Goal: Information Seeking & Learning: Learn about a topic

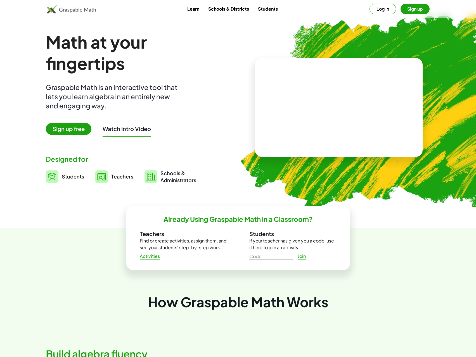
click at [378, 10] on button "Log in" at bounding box center [383, 9] width 27 height 11
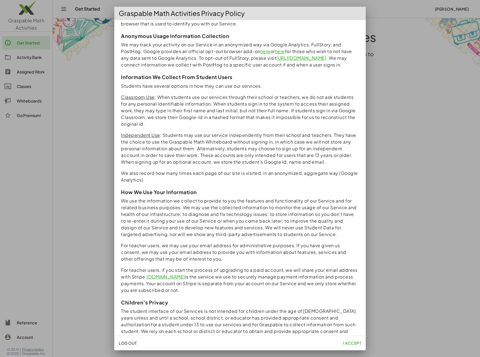
scroll to position [346, 0]
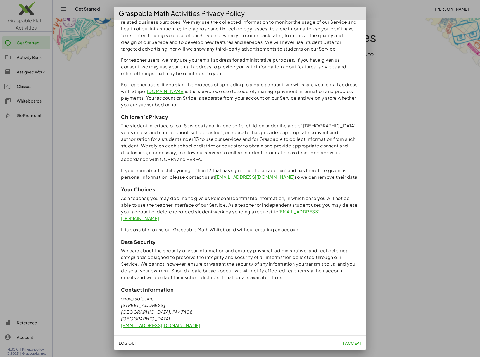
click at [352, 342] on span "I accept" at bounding box center [352, 343] width 18 height 5
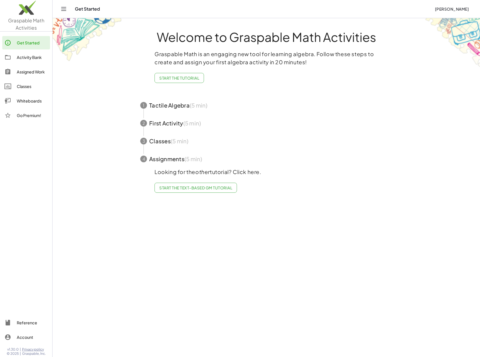
click at [20, 54] on div "Activity Bank" at bounding box center [32, 57] width 31 height 7
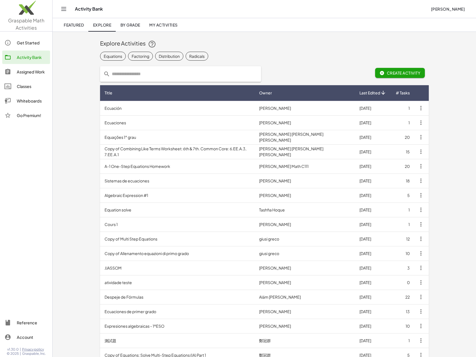
click at [140, 24] on span "By Grade" at bounding box center [130, 24] width 20 height 5
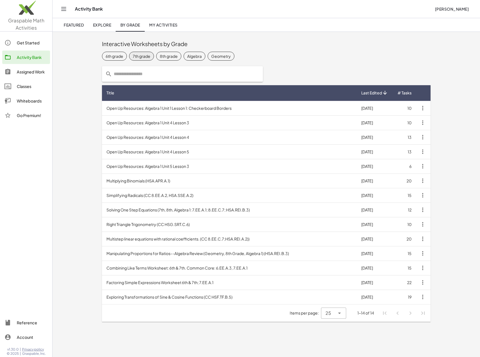
click at [208, 53] on span "7th grade" at bounding box center [221, 56] width 27 height 9
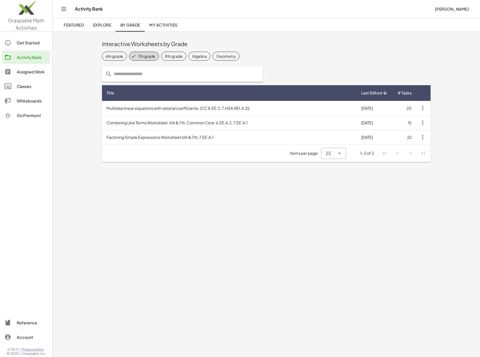
click at [74, 24] on span "Featured" at bounding box center [74, 24] width 20 height 5
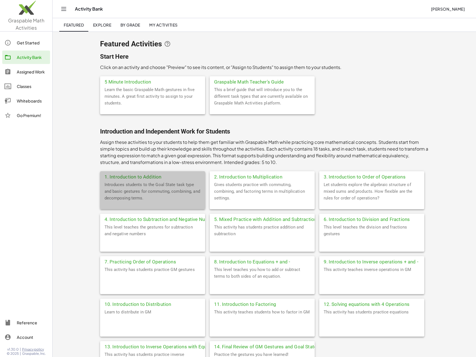
click at [136, 202] on div "Introduces students to the Goal State task type and basic gestures for commutin…" at bounding box center [152, 195] width 105 height 28
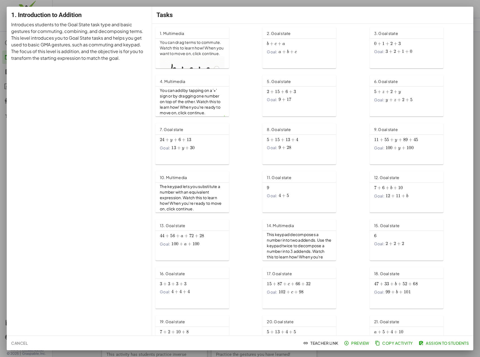
scroll to position [73, 0]
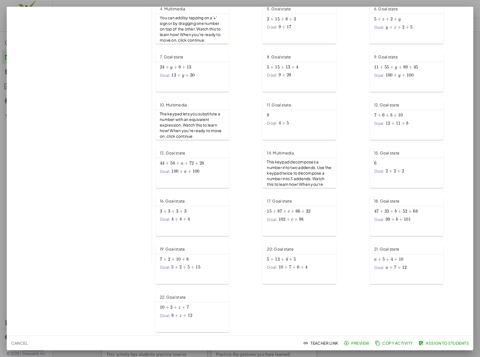
click at [367, 343] on span "Preview" at bounding box center [357, 343] width 24 height 5
click at [457, 341] on span "Assign to Students" at bounding box center [444, 343] width 49 height 5
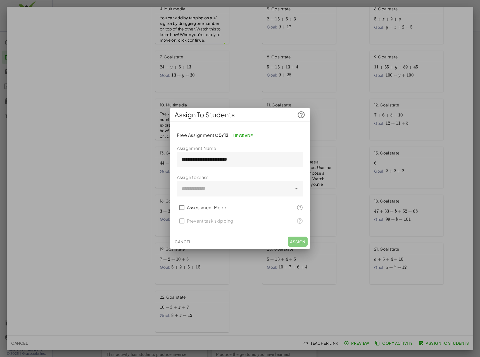
click at [357, 143] on div at bounding box center [240, 178] width 480 height 357
click at [185, 242] on span "Cancel" at bounding box center [183, 241] width 16 height 5
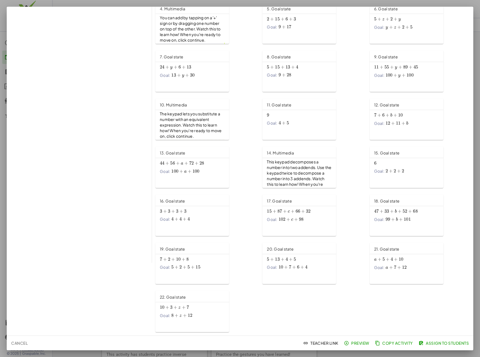
click at [27, 342] on span "Cancel" at bounding box center [19, 343] width 16 height 5
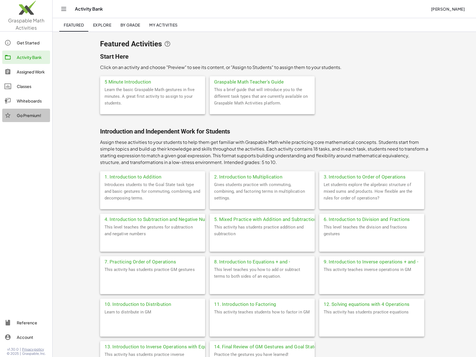
click at [32, 117] on div "Go Premium!" at bounding box center [32, 115] width 31 height 7
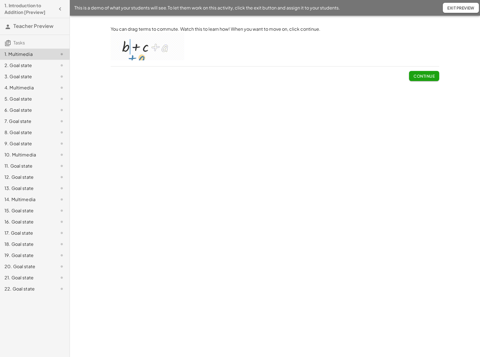
click at [428, 75] on span "Continue" at bounding box center [424, 76] width 21 height 5
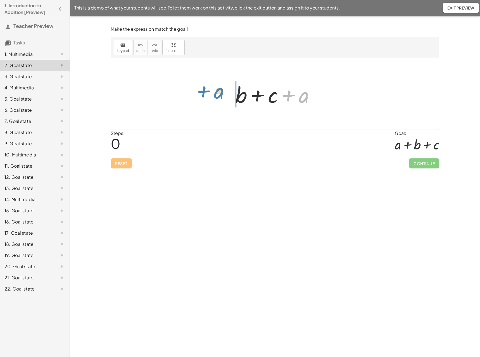
drag, startPoint x: 305, startPoint y: 98, endPoint x: 220, endPoint y: 94, distance: 84.5
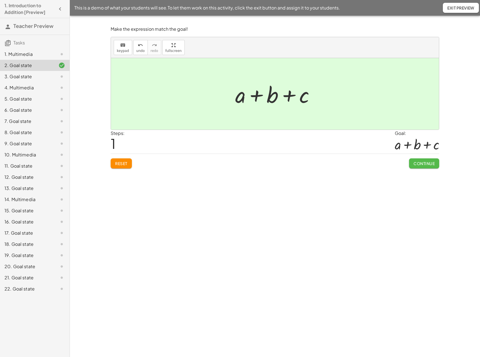
click at [418, 161] on span "Continue" at bounding box center [424, 163] width 21 height 5
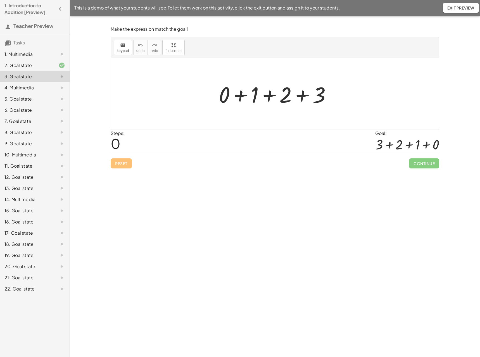
click at [322, 103] on div at bounding box center [277, 94] width 122 height 29
click at [122, 164] on span "Reset" at bounding box center [121, 163] width 12 height 5
drag, startPoint x: 321, startPoint y: 100, endPoint x: 194, endPoint y: 97, distance: 126.9
click at [194, 97] on div "+ 3 + 0 + 1 + 2 + 3" at bounding box center [275, 94] width 328 height 72
drag, startPoint x: 318, startPoint y: 99, endPoint x: 245, endPoint y: 100, distance: 73.0
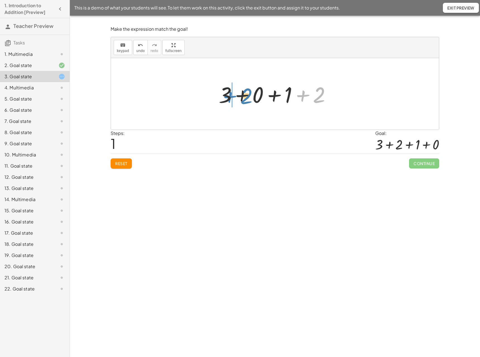
click at [245, 100] on div at bounding box center [277, 94] width 122 height 29
drag, startPoint x: 321, startPoint y: 99, endPoint x: 277, endPoint y: 96, distance: 44.8
click at [277, 96] on div at bounding box center [277, 94] width 122 height 29
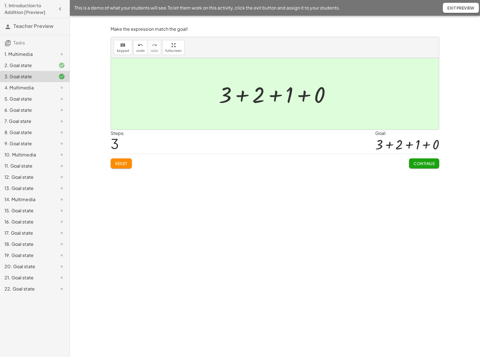
click at [429, 167] on button "Continue" at bounding box center [424, 164] width 30 height 10
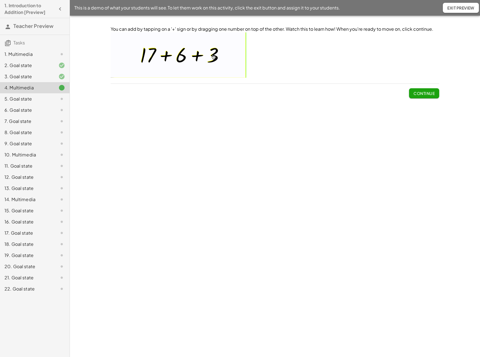
click at [432, 95] on span "Continue" at bounding box center [424, 93] width 21 height 5
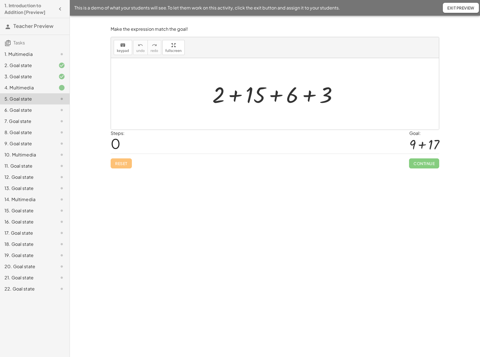
click at [235, 96] on div at bounding box center [277, 94] width 135 height 29
click at [292, 96] on div at bounding box center [277, 94] width 100 height 29
drag, startPoint x: 294, startPoint y: 98, endPoint x: 214, endPoint y: 93, distance: 79.5
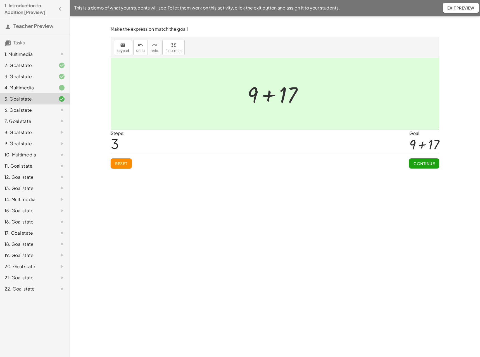
click at [421, 163] on span "Continue" at bounding box center [424, 163] width 21 height 5
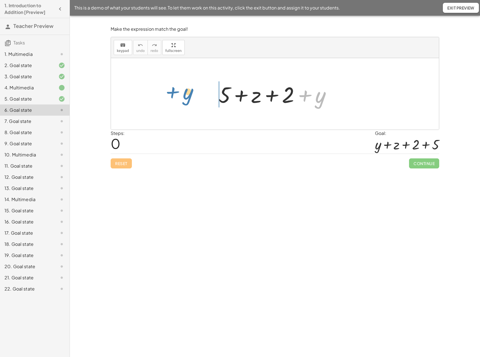
drag, startPoint x: 320, startPoint y: 101, endPoint x: 187, endPoint y: 98, distance: 132.8
click at [187, 98] on div "+ y + 5 + z + 2 + y" at bounding box center [275, 94] width 328 height 72
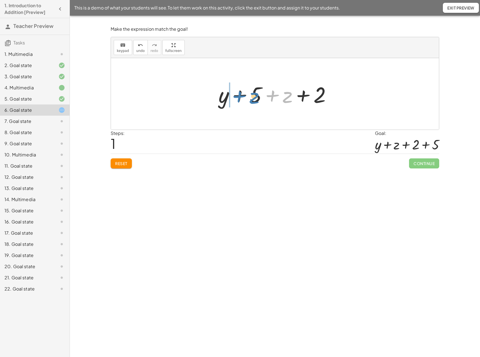
drag, startPoint x: 285, startPoint y: 100, endPoint x: 252, endPoint y: 101, distance: 33.6
click at [252, 101] on div at bounding box center [277, 94] width 123 height 29
drag, startPoint x: 287, startPoint y: 100, endPoint x: 352, endPoint y: 97, distance: 65.5
click at [352, 97] on div "+ 5 + z + 2 + y + y + 5 + z + 2 + 5 + 5 + z + 2 + y" at bounding box center [275, 94] width 328 height 72
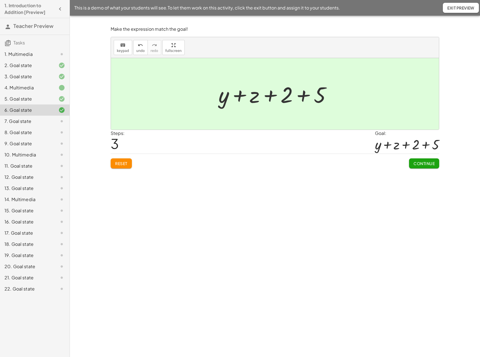
click at [435, 165] on button "Continue" at bounding box center [424, 164] width 30 height 10
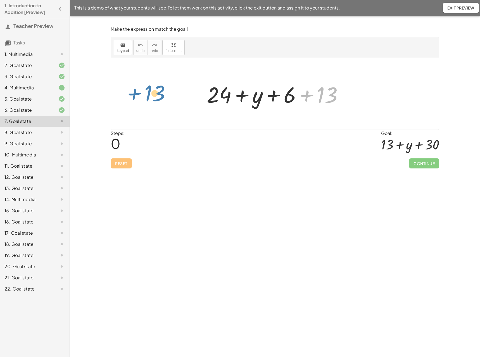
drag, startPoint x: 333, startPoint y: 100, endPoint x: 163, endPoint y: 94, distance: 170.1
click at [163, 94] on div "+ 13 + 24 + y + 6 + 13" at bounding box center [275, 94] width 328 height 72
drag, startPoint x: 261, startPoint y: 100, endPoint x: 371, endPoint y: 101, distance: 110.2
click at [371, 101] on div "+ y + 24 + y + 6 + 13" at bounding box center [275, 94] width 328 height 72
click at [243, 96] on div at bounding box center [277, 94] width 146 height 29
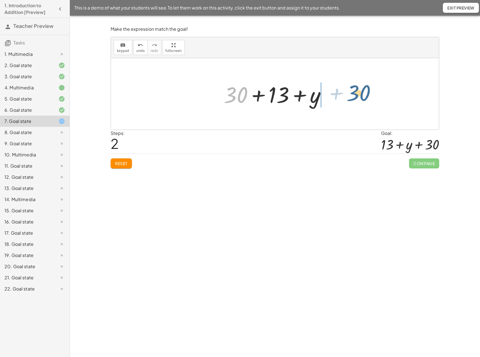
drag, startPoint x: 237, startPoint y: 98, endPoint x: 360, endPoint y: 96, distance: 123.3
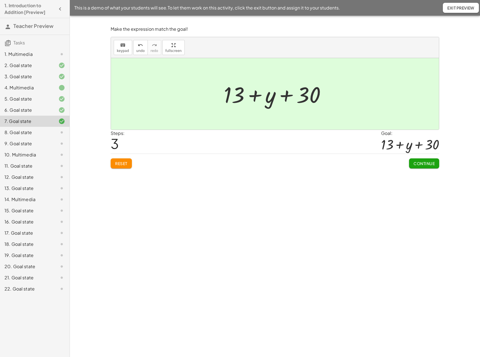
click at [429, 164] on span "Continue" at bounding box center [424, 163] width 21 height 5
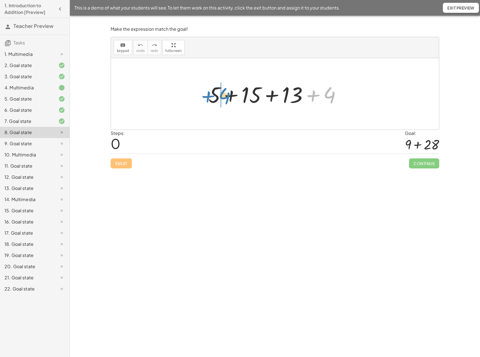
drag, startPoint x: 314, startPoint y: 96, endPoint x: 210, endPoint y: 97, distance: 104.0
click at [210, 97] on div at bounding box center [277, 94] width 143 height 29
click at [229, 96] on div at bounding box center [277, 94] width 143 height 29
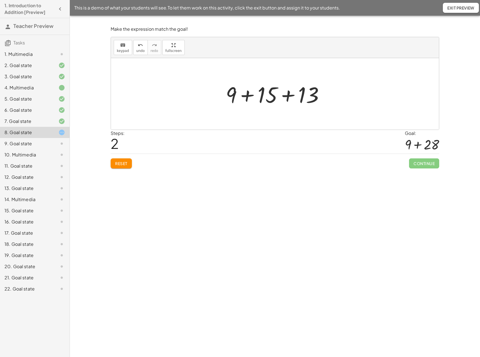
click at [289, 96] on div at bounding box center [277, 94] width 108 height 29
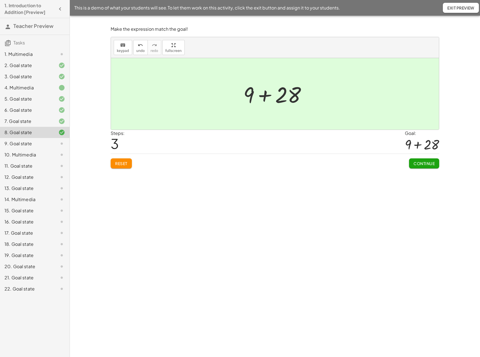
click at [434, 164] on span "Continue" at bounding box center [424, 163] width 21 height 5
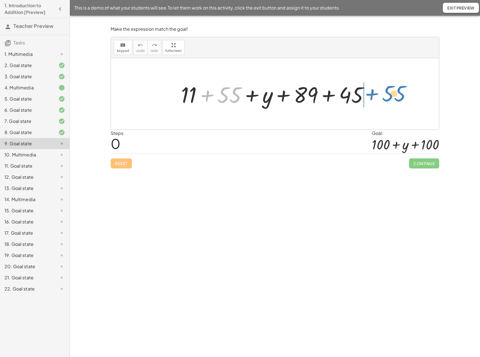
drag, startPoint x: 230, startPoint y: 99, endPoint x: 389, endPoint y: 97, distance: 159.6
click at [389, 97] on div "+ 55 + 11 + 55 + y + 89 + 45" at bounding box center [275, 94] width 328 height 72
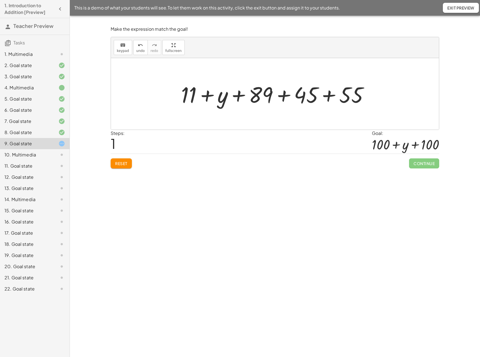
click at [327, 97] on div at bounding box center [277, 94] width 198 height 29
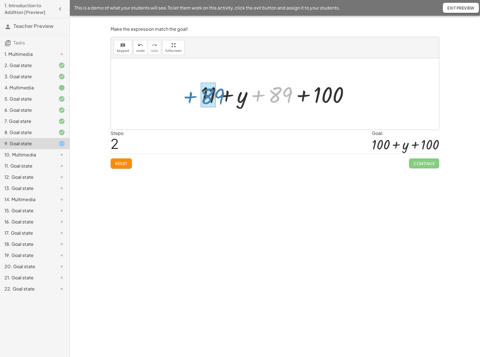
drag, startPoint x: 281, startPoint y: 97, endPoint x: 212, endPoint y: 98, distance: 68.5
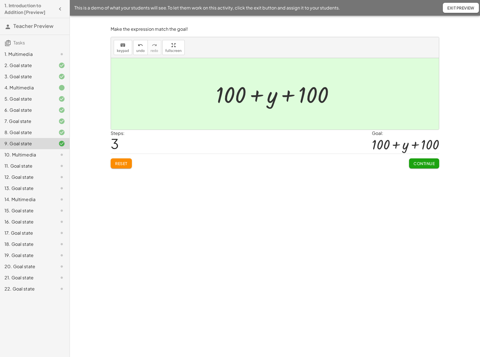
click at [434, 164] on span "Continue" at bounding box center [424, 163] width 21 height 5
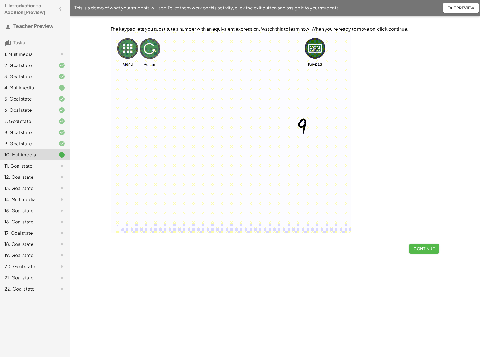
click at [429, 248] on span "Continue" at bounding box center [424, 248] width 21 height 5
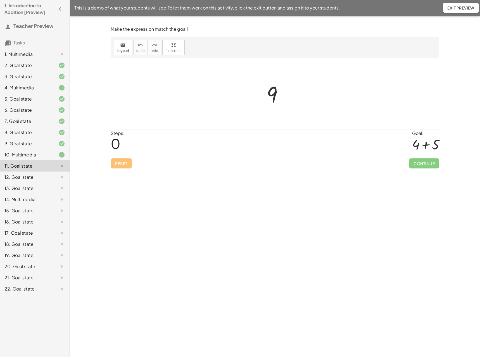
click at [274, 95] on div at bounding box center [277, 94] width 26 height 28
click at [127, 52] on span "keypad" at bounding box center [123, 51] width 12 height 4
click at [271, 92] on div at bounding box center [272, 94] width 11 height 25
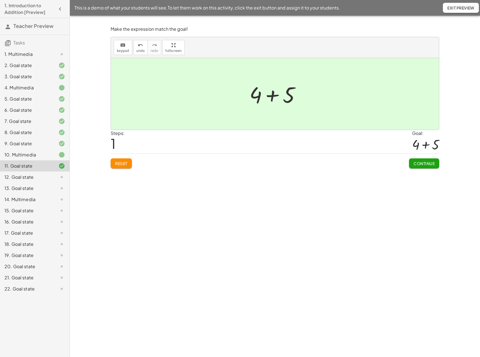
click at [428, 163] on span "Continue" at bounding box center [424, 163] width 21 height 5
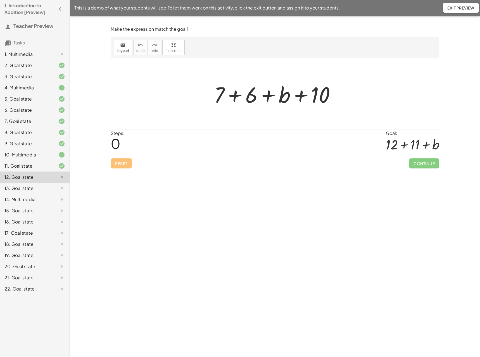
click at [218, 97] on div at bounding box center [276, 94] width 131 height 29
click at [120, 48] on icon "keyboard" at bounding box center [122, 45] width 5 height 7
click at [221, 99] on div at bounding box center [219, 95] width 10 height 26
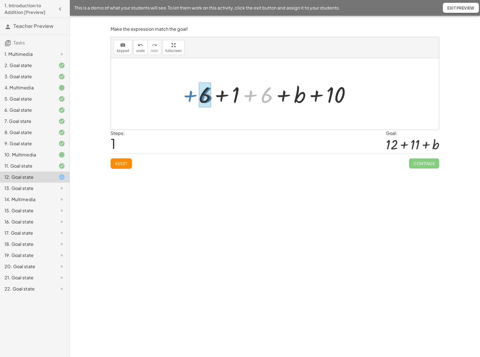
drag, startPoint x: 266, startPoint y: 99, endPoint x: 206, endPoint y: 100, distance: 60.1
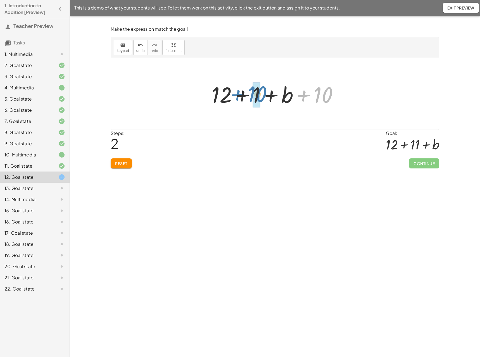
drag, startPoint x: 324, startPoint y: 99, endPoint x: 258, endPoint y: 98, distance: 66.0
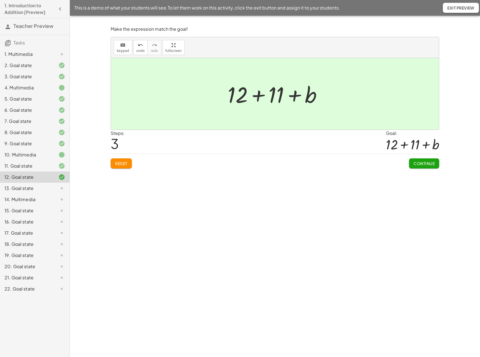
click at [427, 164] on span "Continue" at bounding box center [424, 163] width 21 height 5
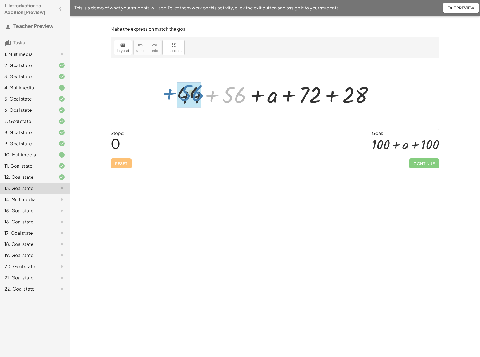
drag, startPoint x: 239, startPoint y: 99, endPoint x: 198, endPoint y: 97, distance: 41.7
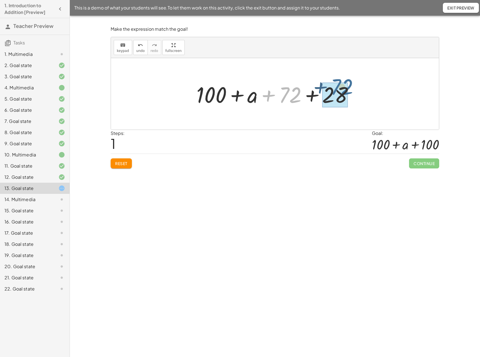
drag, startPoint x: 290, startPoint y: 97, endPoint x: 340, endPoint y: 94, distance: 50.2
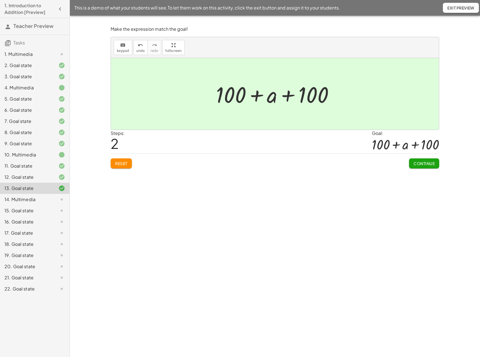
click at [425, 164] on span "Continue" at bounding box center [424, 163] width 21 height 5
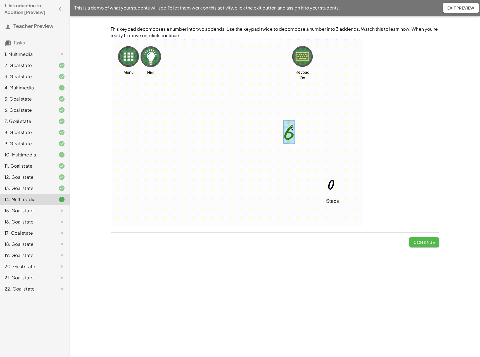
click at [419, 242] on span "Continue" at bounding box center [424, 242] width 21 height 5
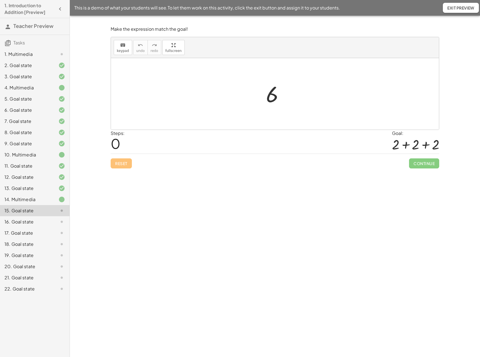
click at [276, 98] on div at bounding box center [277, 94] width 28 height 28
click at [127, 50] on span "keypad" at bounding box center [123, 51] width 12 height 4
click at [275, 97] on div at bounding box center [272, 94] width 12 height 25
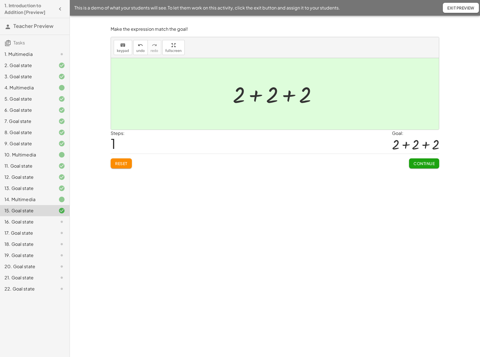
click at [427, 163] on span "Continue" at bounding box center [424, 163] width 21 height 5
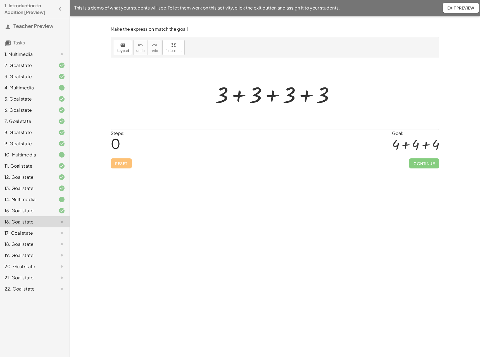
click at [224, 100] on div at bounding box center [277, 94] width 129 height 29
click at [123, 48] on button "keyboard keypad" at bounding box center [123, 47] width 18 height 15
click at [225, 93] on div at bounding box center [222, 95] width 13 height 26
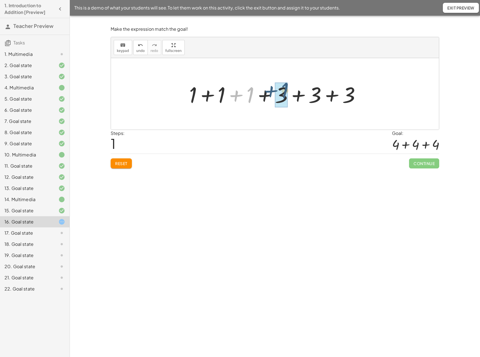
drag, startPoint x: 251, startPoint y: 100, endPoint x: 286, endPoint y: 96, distance: 35.2
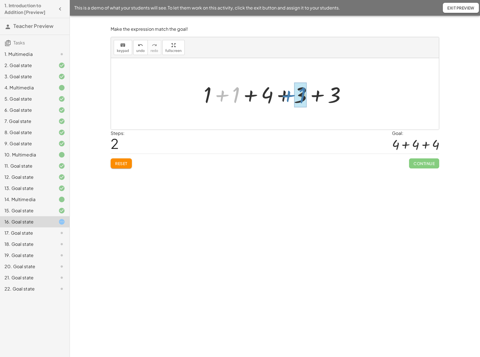
drag, startPoint x: 235, startPoint y: 97, endPoint x: 300, endPoint y: 98, distance: 64.9
drag, startPoint x: 224, startPoint y: 98, endPoint x: 320, endPoint y: 99, distance: 96.5
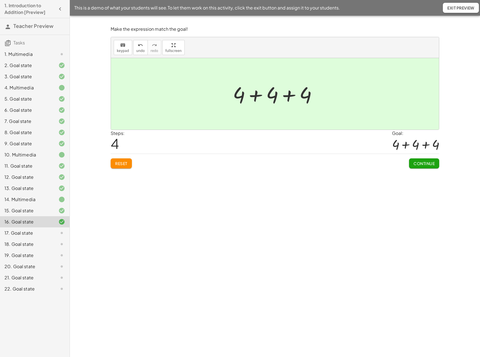
click at [426, 165] on span "Continue" at bounding box center [424, 163] width 21 height 5
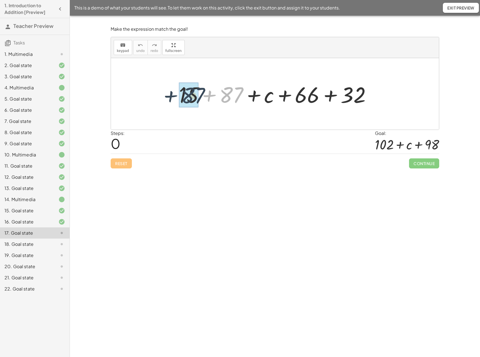
drag, startPoint x: 226, startPoint y: 100, endPoint x: 187, endPoint y: 100, distance: 39.4
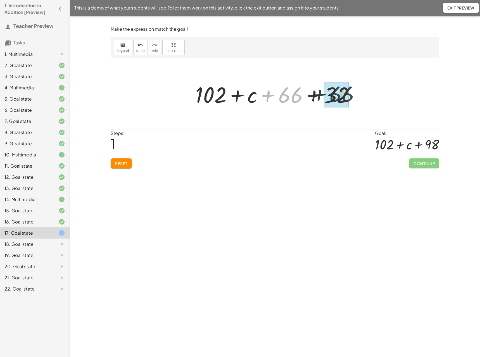
drag, startPoint x: 291, startPoint y: 95, endPoint x: 345, endPoint y: 93, distance: 54.0
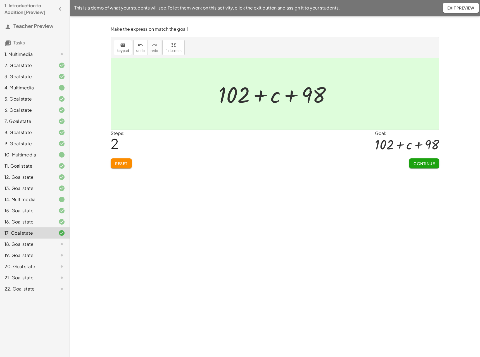
click at [430, 164] on span "Continue" at bounding box center [424, 163] width 21 height 5
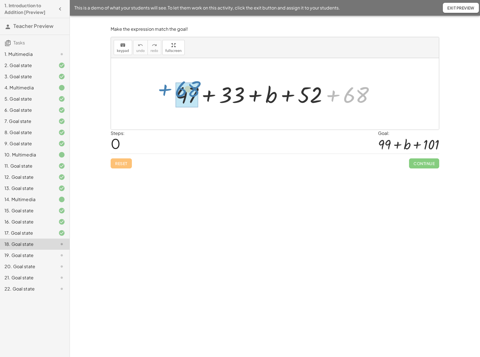
drag, startPoint x: 362, startPoint y: 98, endPoint x: 197, endPoint y: 93, distance: 165.0
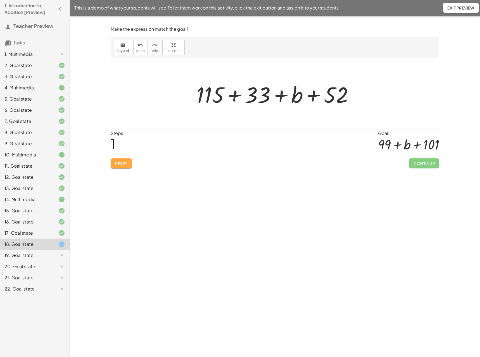
click at [124, 163] on span "Reset" at bounding box center [121, 163] width 12 height 5
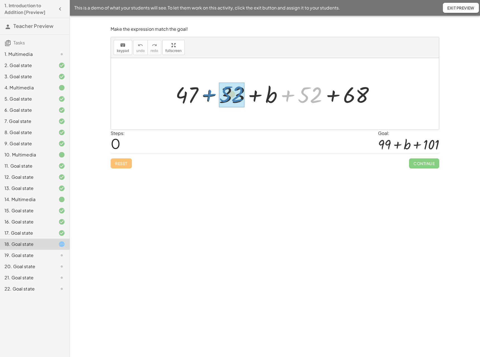
drag, startPoint x: 315, startPoint y: 100, endPoint x: 237, endPoint y: 100, distance: 78.0
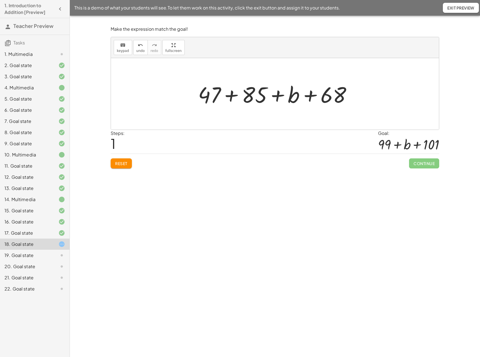
click at [127, 164] on span "Reset" at bounding box center [121, 163] width 12 height 5
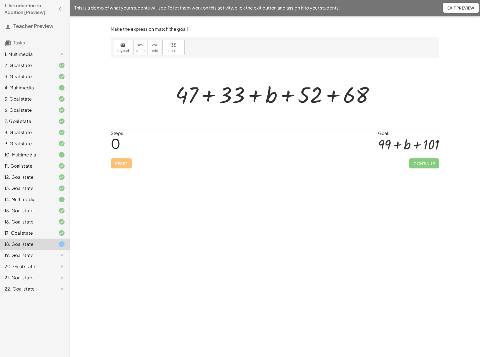
click at [358, 96] on div at bounding box center [277, 94] width 209 height 29
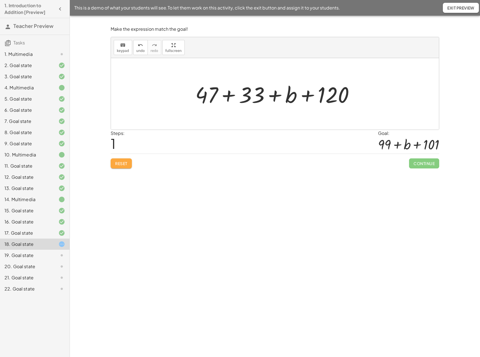
click at [125, 164] on span "Reset" at bounding box center [121, 163] width 12 height 5
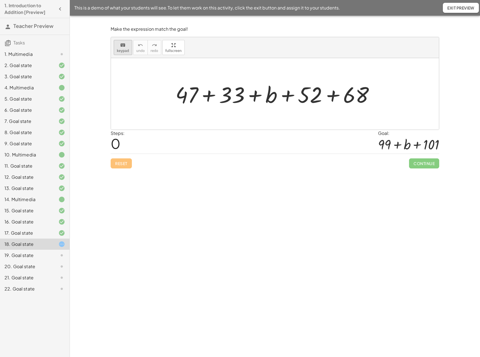
click at [124, 52] on span "keypad" at bounding box center [123, 51] width 12 height 4
click at [354, 100] on div at bounding box center [345, 95] width 47 height 25
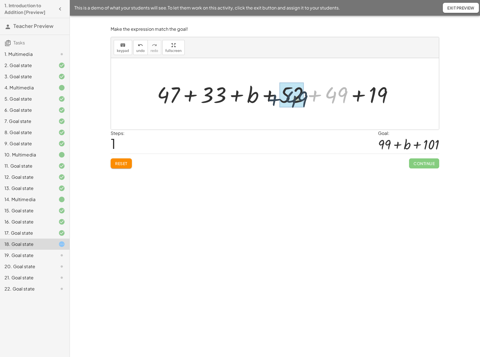
drag, startPoint x: 343, startPoint y: 96, endPoint x: 305, endPoint y: 100, distance: 38.3
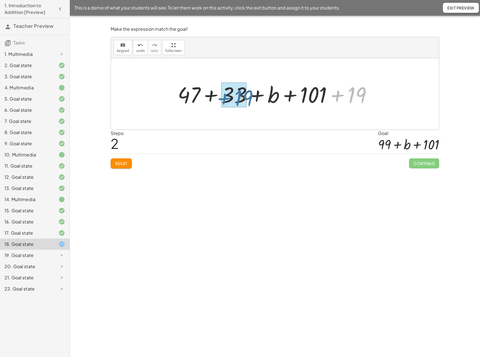
drag, startPoint x: 360, startPoint y: 95, endPoint x: 246, endPoint y: 98, distance: 113.8
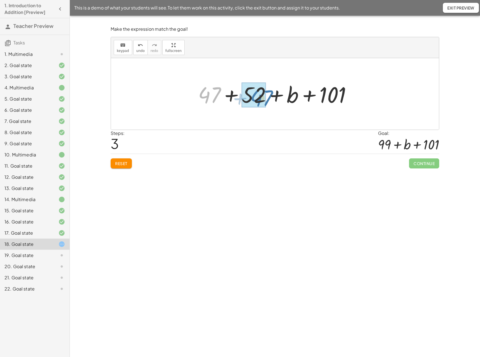
drag, startPoint x: 214, startPoint y: 98, endPoint x: 261, endPoint y: 99, distance: 47.8
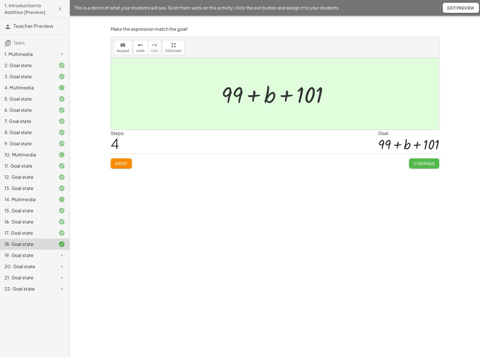
click at [427, 162] on span "Continue" at bounding box center [424, 163] width 21 height 5
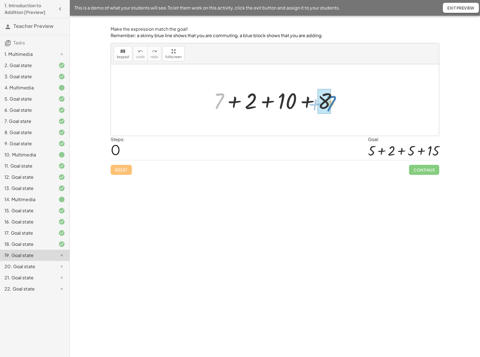
drag, startPoint x: 218, startPoint y: 102, endPoint x: 330, endPoint y: 105, distance: 111.3
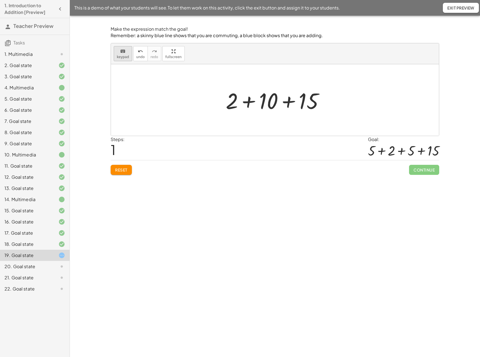
click at [122, 53] on icon "keyboard" at bounding box center [122, 51] width 5 height 7
click at [273, 106] on div at bounding box center [258, 101] width 40 height 25
drag, startPoint x: 217, startPoint y: 107, endPoint x: 261, endPoint y: 107, distance: 43.9
click at [261, 107] on div at bounding box center [277, 100] width 134 height 29
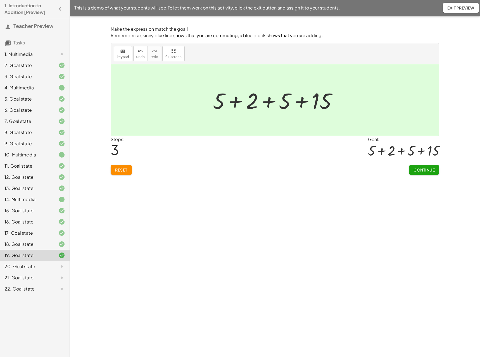
click at [428, 171] on span "Continue" at bounding box center [424, 169] width 21 height 5
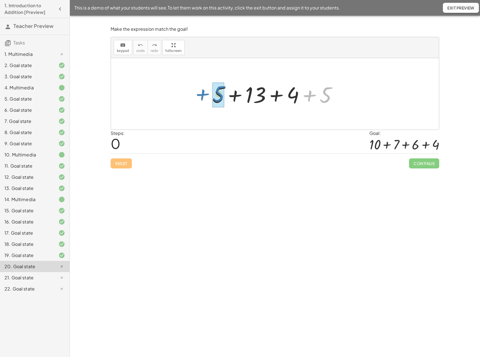
drag, startPoint x: 327, startPoint y: 99, endPoint x: 221, endPoint y: 97, distance: 106.0
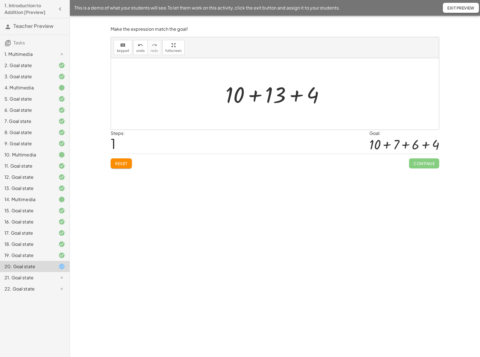
click at [280, 100] on div at bounding box center [277, 94] width 109 height 29
click at [118, 166] on span "Reset" at bounding box center [121, 163] width 12 height 5
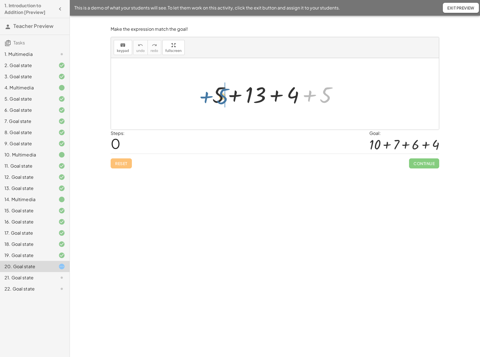
drag, startPoint x: 328, startPoint y: 101, endPoint x: 225, endPoint y: 102, distance: 103.2
drag, startPoint x: 120, startPoint y: 165, endPoint x: 266, endPoint y: 135, distance: 148.9
click at [121, 164] on span "Reset" at bounding box center [121, 163] width 12 height 5
click at [219, 101] on div at bounding box center [277, 94] width 135 height 29
drag, startPoint x: 326, startPoint y: 100, endPoint x: 221, endPoint y: 97, distance: 104.3
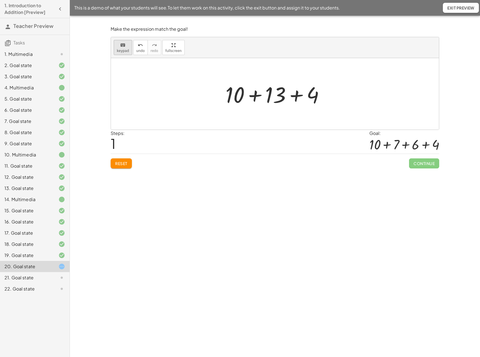
click at [126, 49] on span "keypad" at bounding box center [123, 51] width 12 height 4
click at [281, 102] on div at bounding box center [265, 95] width 41 height 25
click at [141, 49] on span "undo" at bounding box center [140, 51] width 8 height 4
click at [124, 47] on icon "keyboard" at bounding box center [122, 45] width 5 height 7
click at [274, 103] on div at bounding box center [265, 95] width 41 height 25
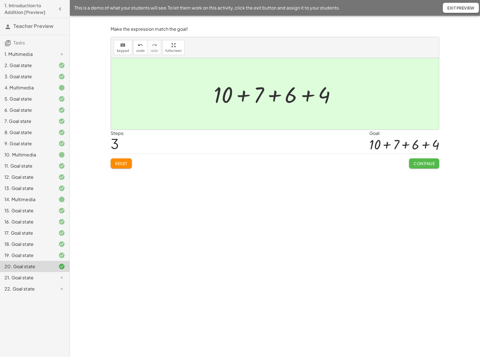
click at [426, 162] on span "Continue" at bounding box center [424, 163] width 21 height 5
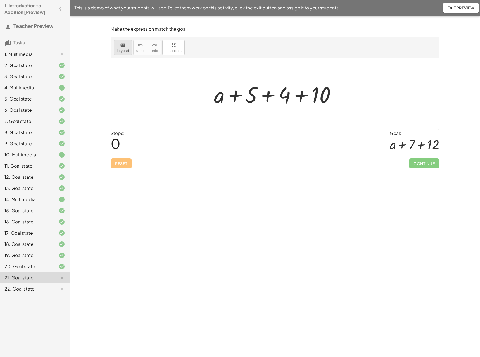
click at [120, 47] on icon "keyboard" at bounding box center [122, 45] width 5 height 7
click at [285, 100] on div at bounding box center [273, 95] width 33 height 25
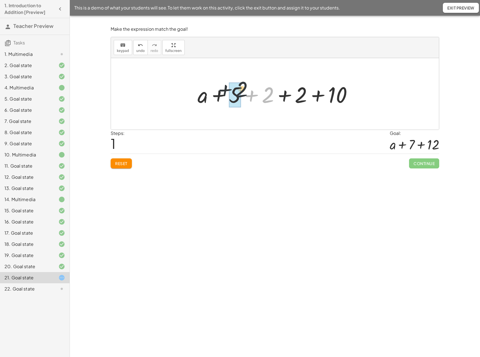
drag, startPoint x: 268, startPoint y: 102, endPoint x: 245, endPoint y: 96, distance: 24.0
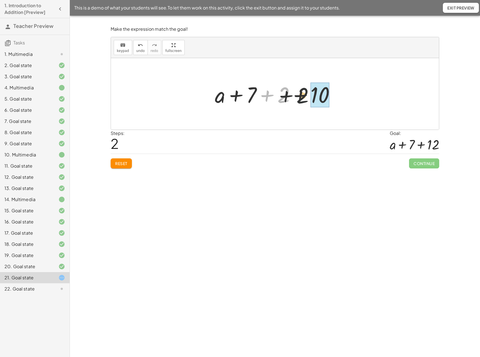
drag, startPoint x: 284, startPoint y: 101, endPoint x: 314, endPoint y: 99, distance: 30.2
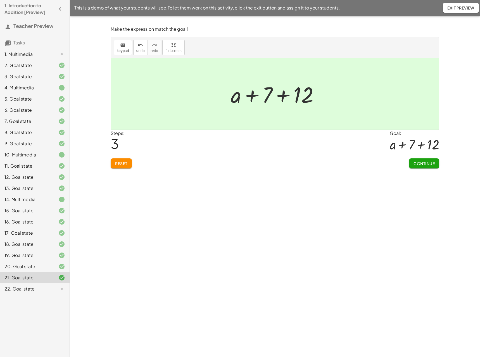
click at [430, 161] on button "Continue" at bounding box center [424, 164] width 30 height 10
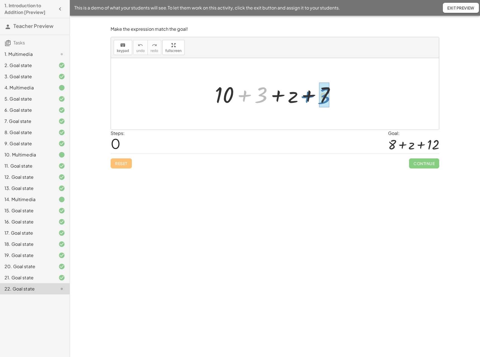
drag, startPoint x: 263, startPoint y: 99, endPoint x: 327, endPoint y: 100, distance: 63.7
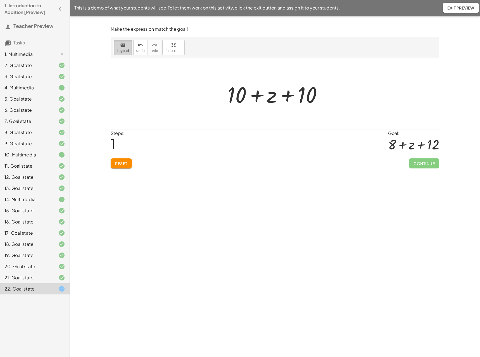
click at [122, 51] on span "keypad" at bounding box center [123, 51] width 12 height 4
click at [239, 100] on div at bounding box center [237, 95] width 19 height 26
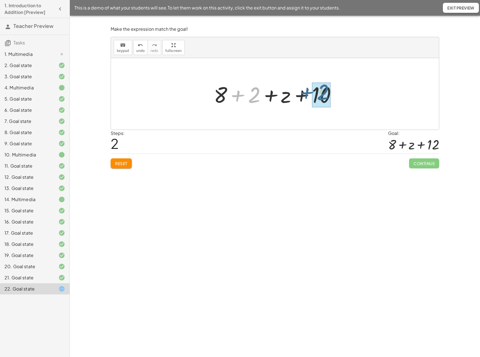
drag, startPoint x: 259, startPoint y: 103, endPoint x: 326, endPoint y: 99, distance: 67.2
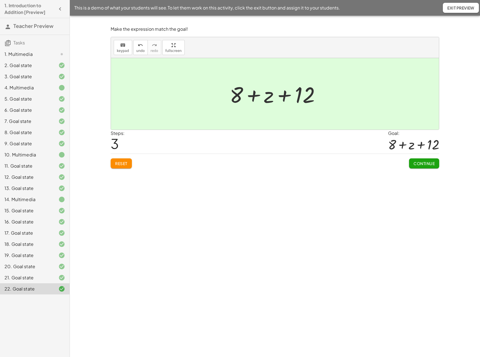
click at [429, 164] on span "Continue" at bounding box center [424, 163] width 21 height 5
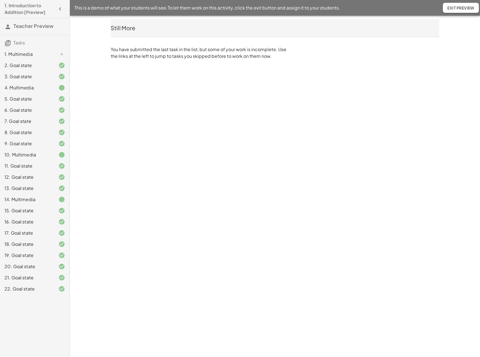
click at [30, 154] on div "10. Multimedia" at bounding box center [26, 155] width 45 height 7
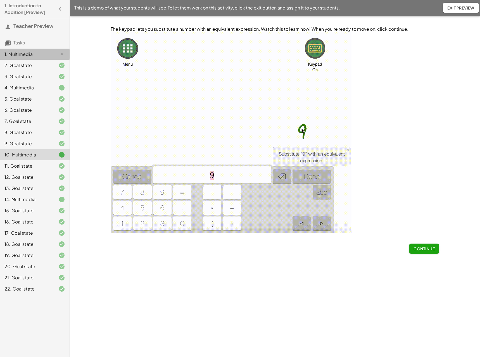
click at [24, 53] on div "1. Multimedia" at bounding box center [26, 54] width 45 height 7
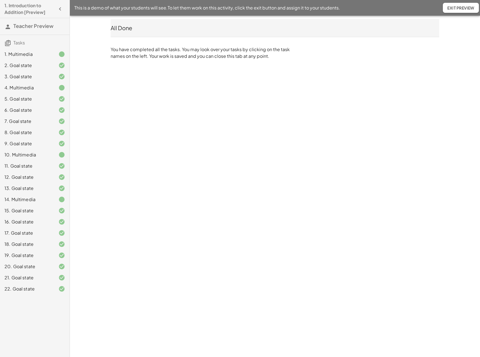
click at [61, 9] on icon "button" at bounding box center [60, 9] width 7 height 7
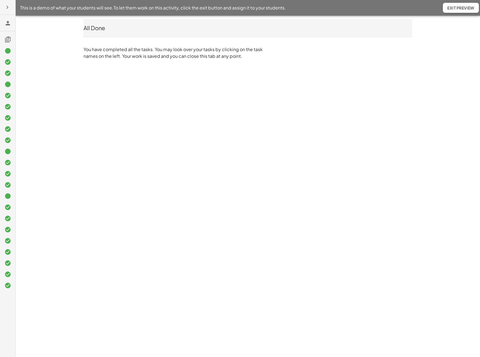
click at [6, 6] on icon "button" at bounding box center [7, 7] width 7 height 7
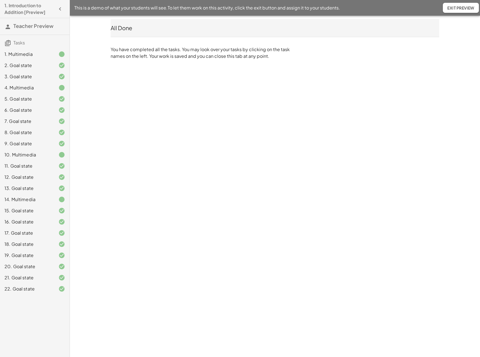
click at [464, 13] on div "This is a demo of what your students will see. To let them work on this activit…" at bounding box center [275, 8] width 410 height 16
click at [464, 10] on span "Exit Preview" at bounding box center [461, 7] width 27 height 5
